Goal: Task Accomplishment & Management: Manage account settings

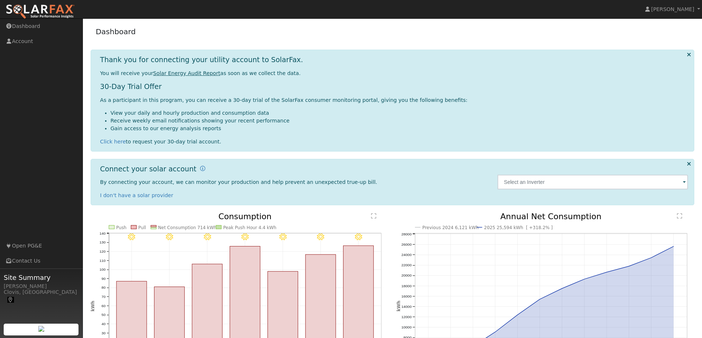
click at [14, 298] on icon at bounding box center [10, 300] width 7 height 5
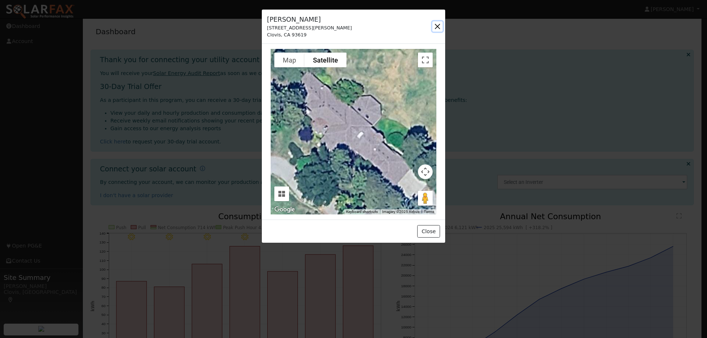
click at [439, 27] on button "button" at bounding box center [437, 26] width 10 height 10
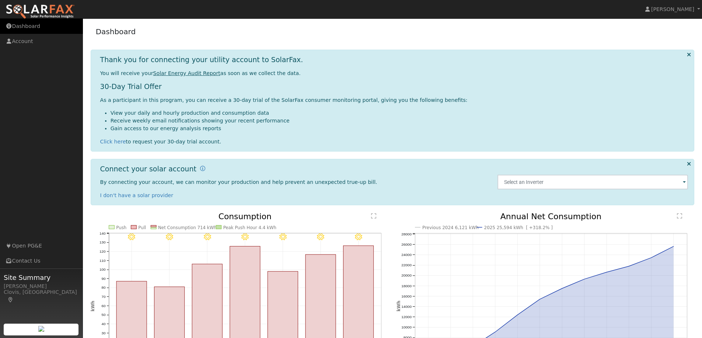
click at [34, 27] on link "Dashboard" at bounding box center [41, 26] width 83 height 15
click at [32, 39] on link "Account" at bounding box center [41, 41] width 83 height 15
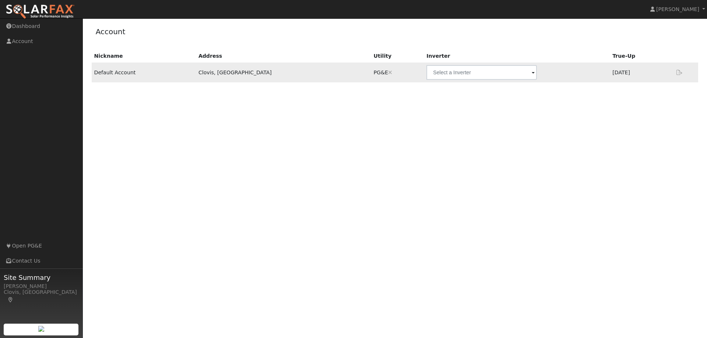
click at [121, 74] on td "Default Account" at bounding box center [144, 73] width 104 height 20
click at [148, 157] on div "Nickname Address Utility Inverter True-Up Default Account Clovis, [GEOGRAPHIC_D…" at bounding box center [395, 151] width 609 height 203
click at [684, 7] on span "[PERSON_NAME]" at bounding box center [677, 9] width 43 height 6
click at [680, 30] on link "Profile" at bounding box center [676, 27] width 60 height 10
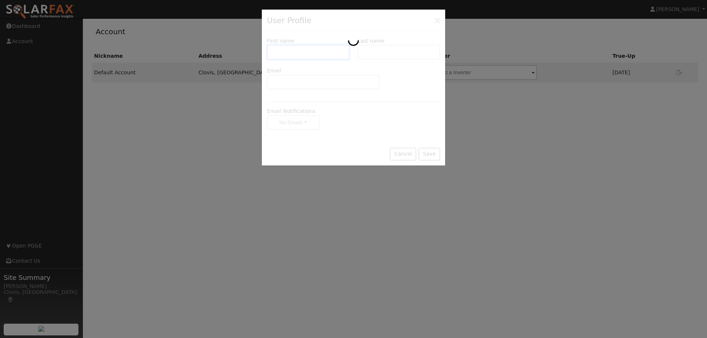
type input "Elyse"
type input "Murphy"
type input "Enmurphy@soarhere.com"
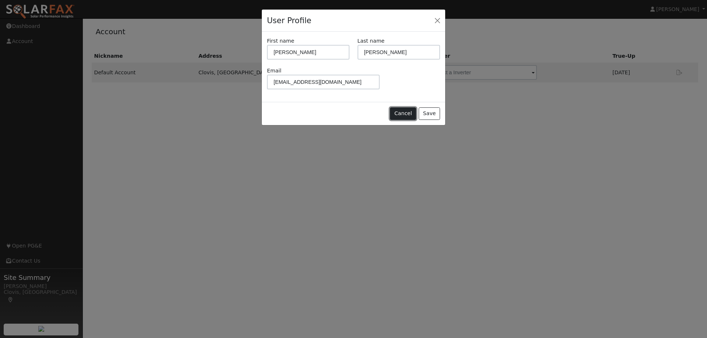
click at [401, 116] on button "Cancel" at bounding box center [403, 114] width 26 height 13
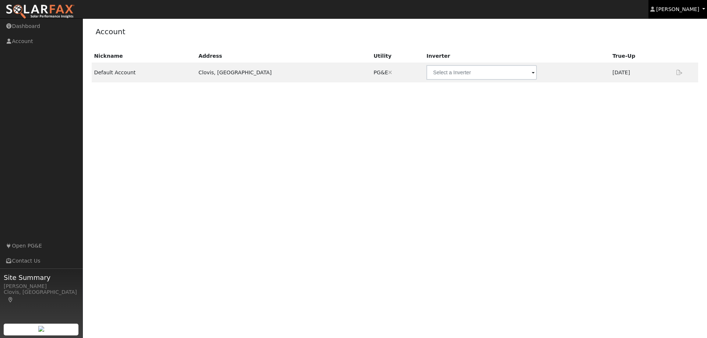
click at [695, 11] on span "[PERSON_NAME]" at bounding box center [677, 9] width 43 height 6
click at [690, 96] on div "Nickname Address Utility Inverter True-Up Default Account Clovis, CA PG&E Are y…" at bounding box center [395, 151] width 609 height 203
click at [176, 164] on div "Nickname Address Utility Inverter True-Up Default Account Clovis, CA PG&E Are y…" at bounding box center [395, 151] width 609 height 203
